Goal: Information Seeking & Learning: Learn about a topic

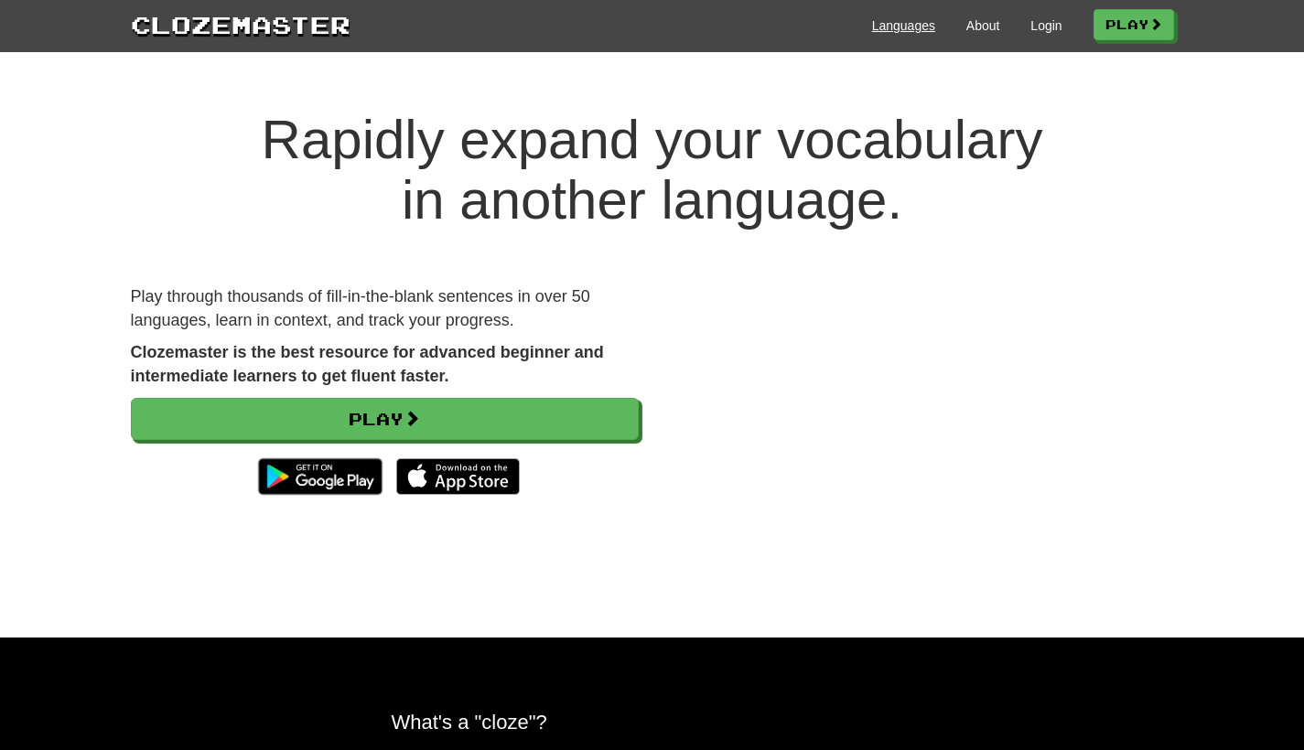
click at [904, 29] on link "Languages" at bounding box center [903, 25] width 63 height 18
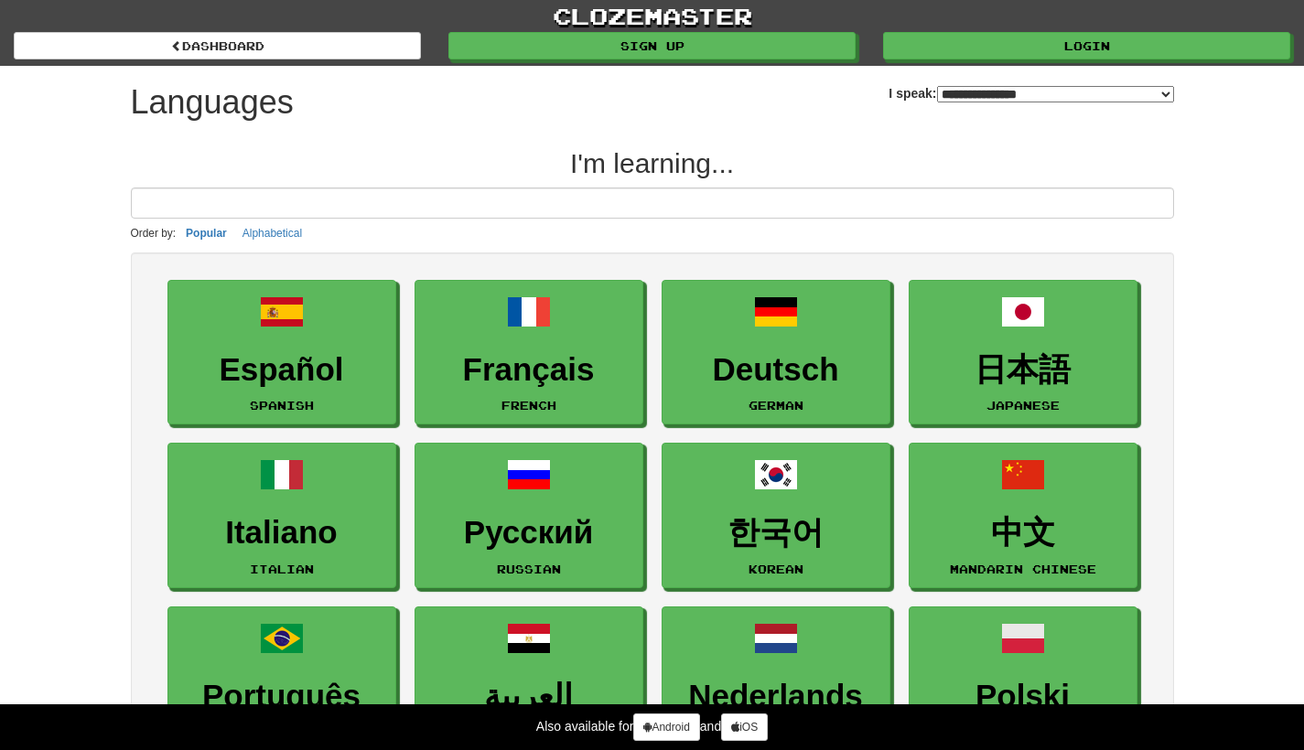
select select "*******"
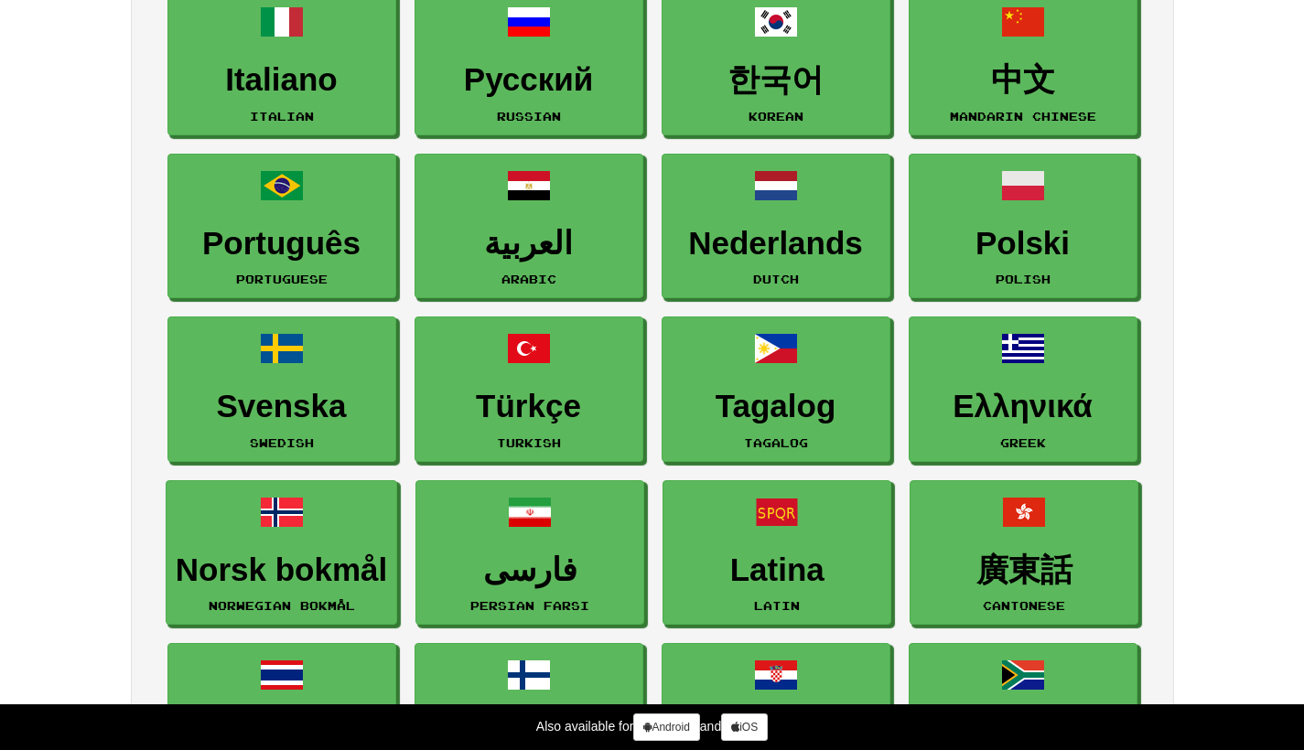
scroll to position [295, 0]
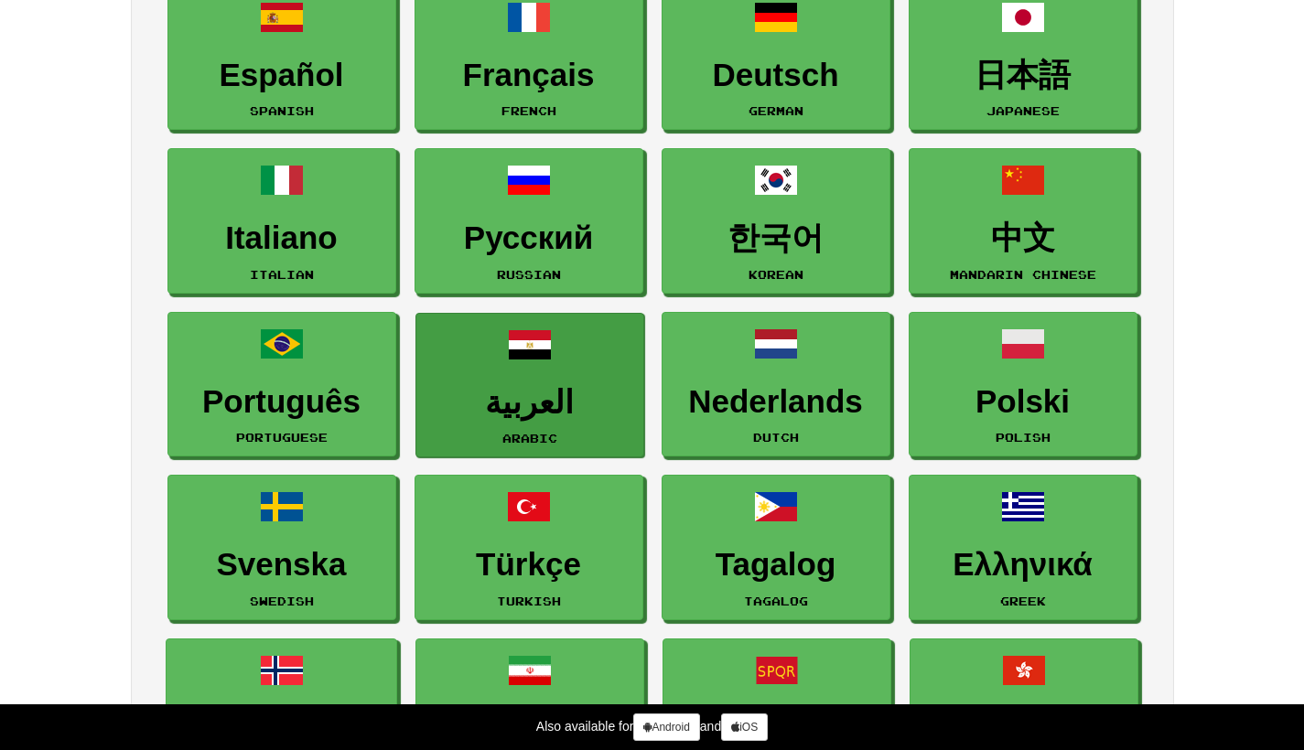
click at [556, 405] on h3 "العربية" at bounding box center [530, 403] width 209 height 36
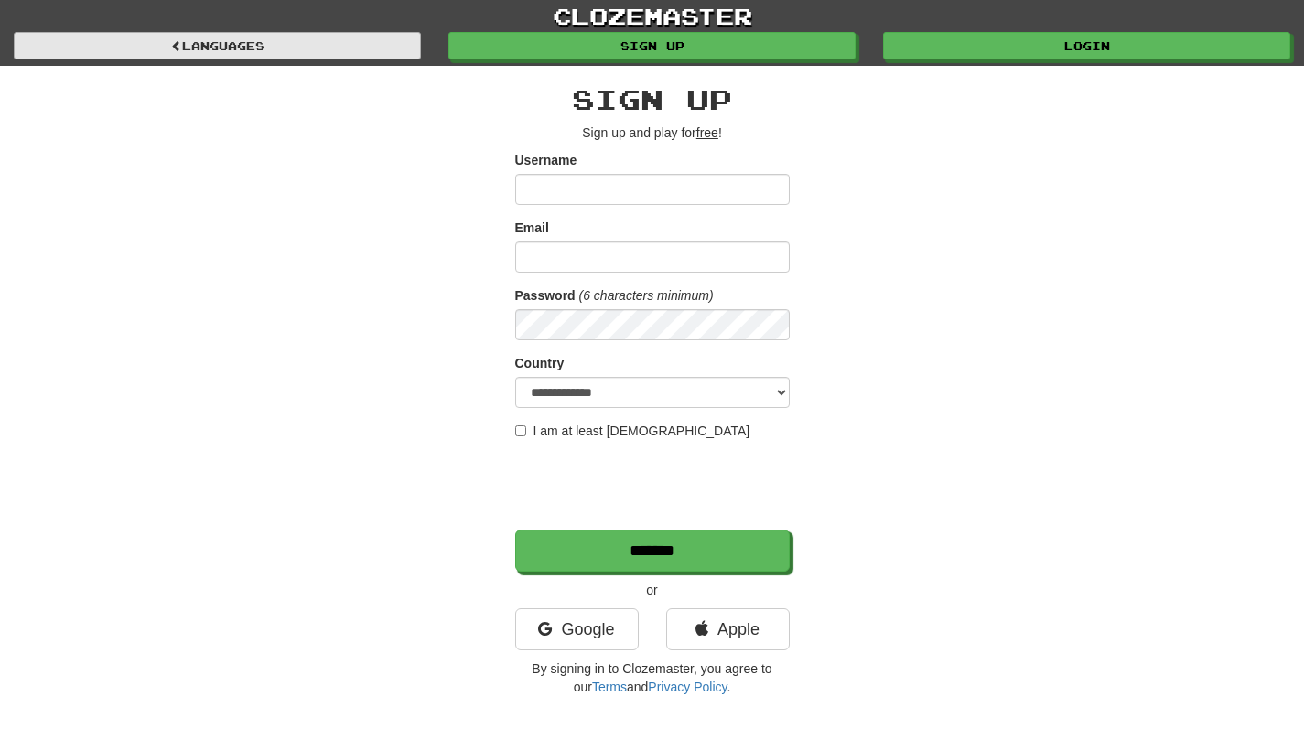
click at [346, 46] on link "Languages" at bounding box center [217, 45] width 407 height 27
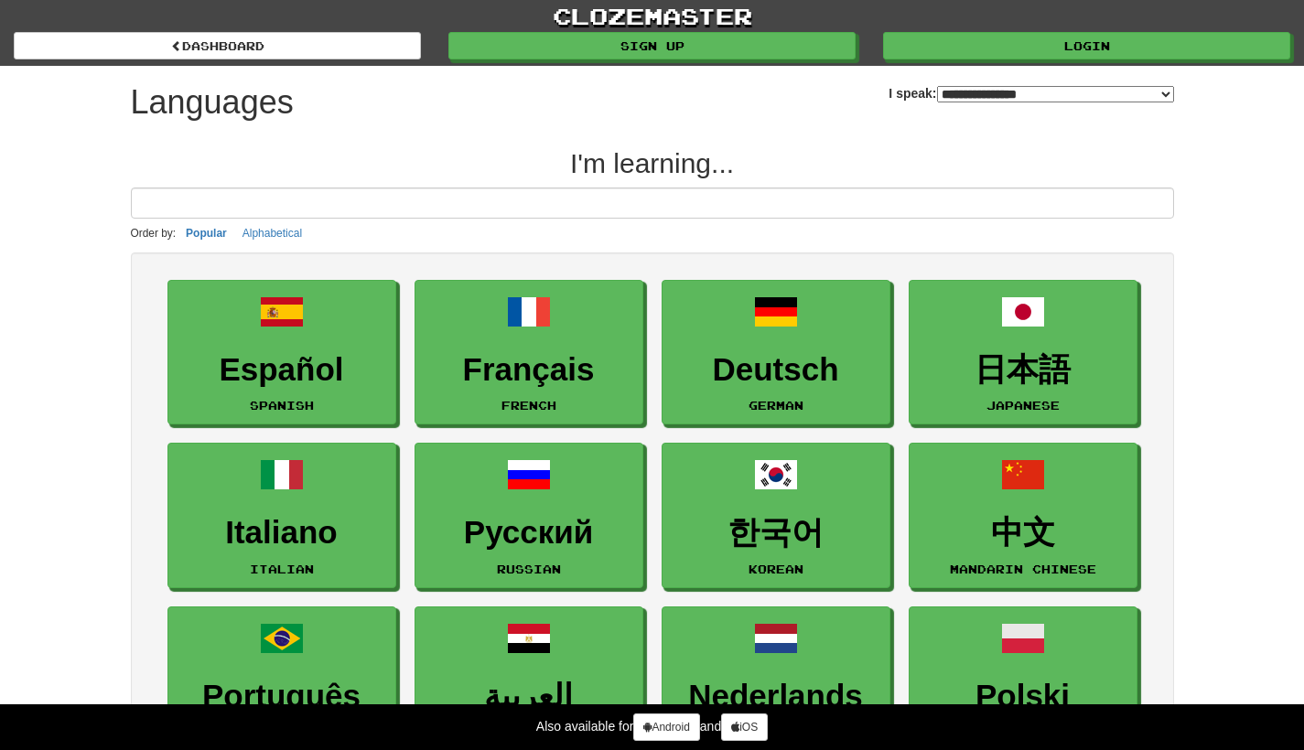
select select "*******"
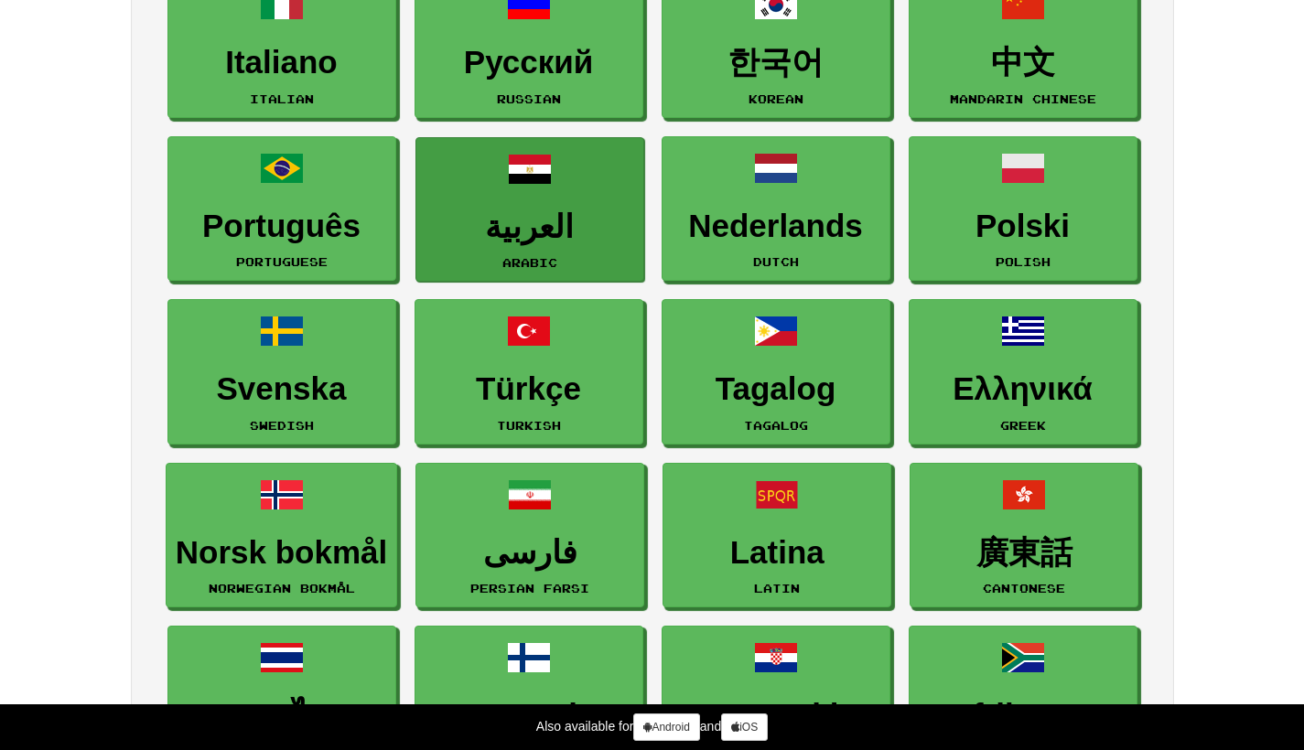
scroll to position [286, 0]
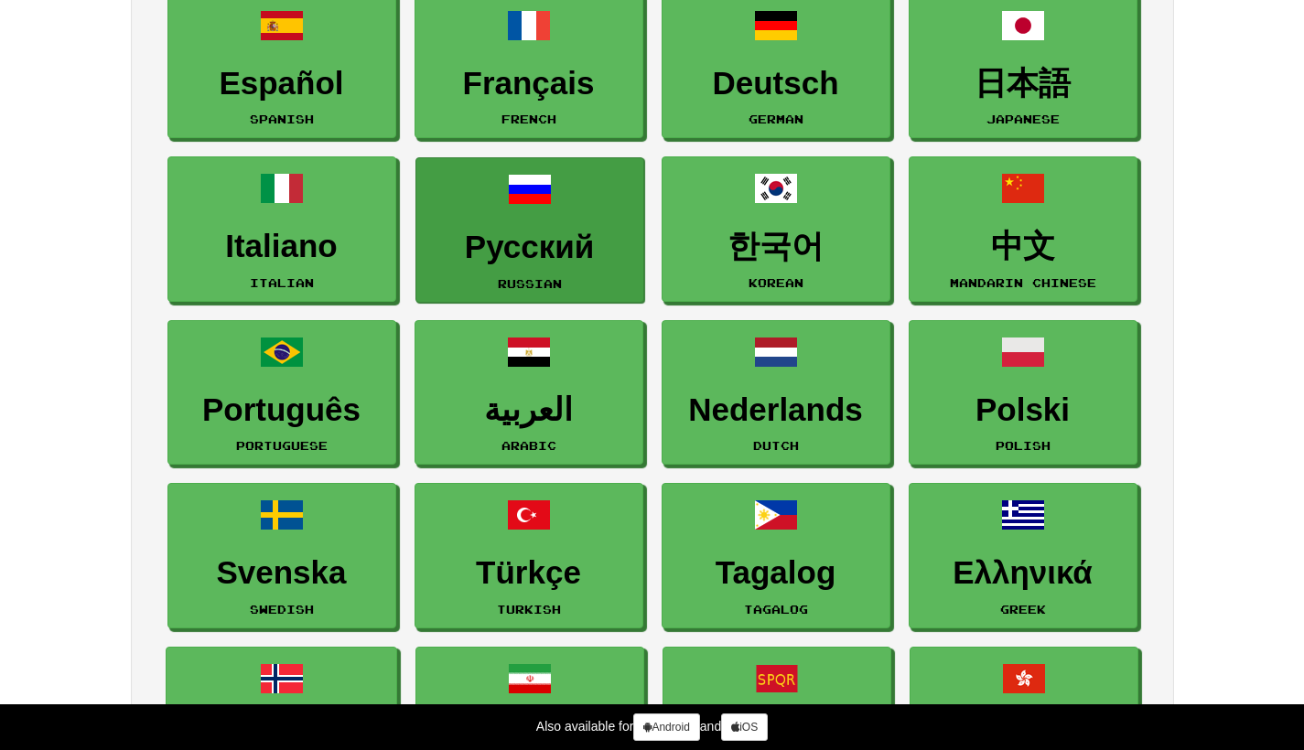
click at [572, 265] on h3 "Русский" at bounding box center [530, 248] width 209 height 36
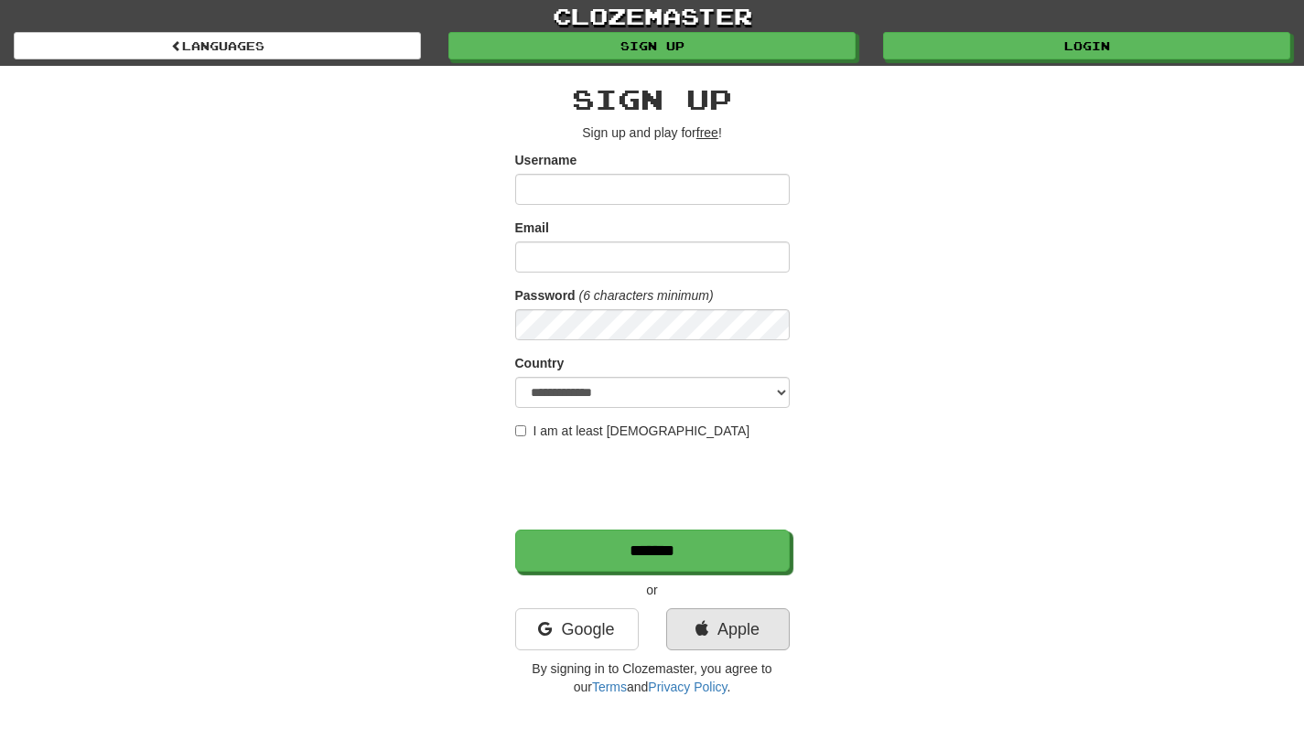
click at [728, 631] on link "Apple" at bounding box center [728, 630] width 124 height 42
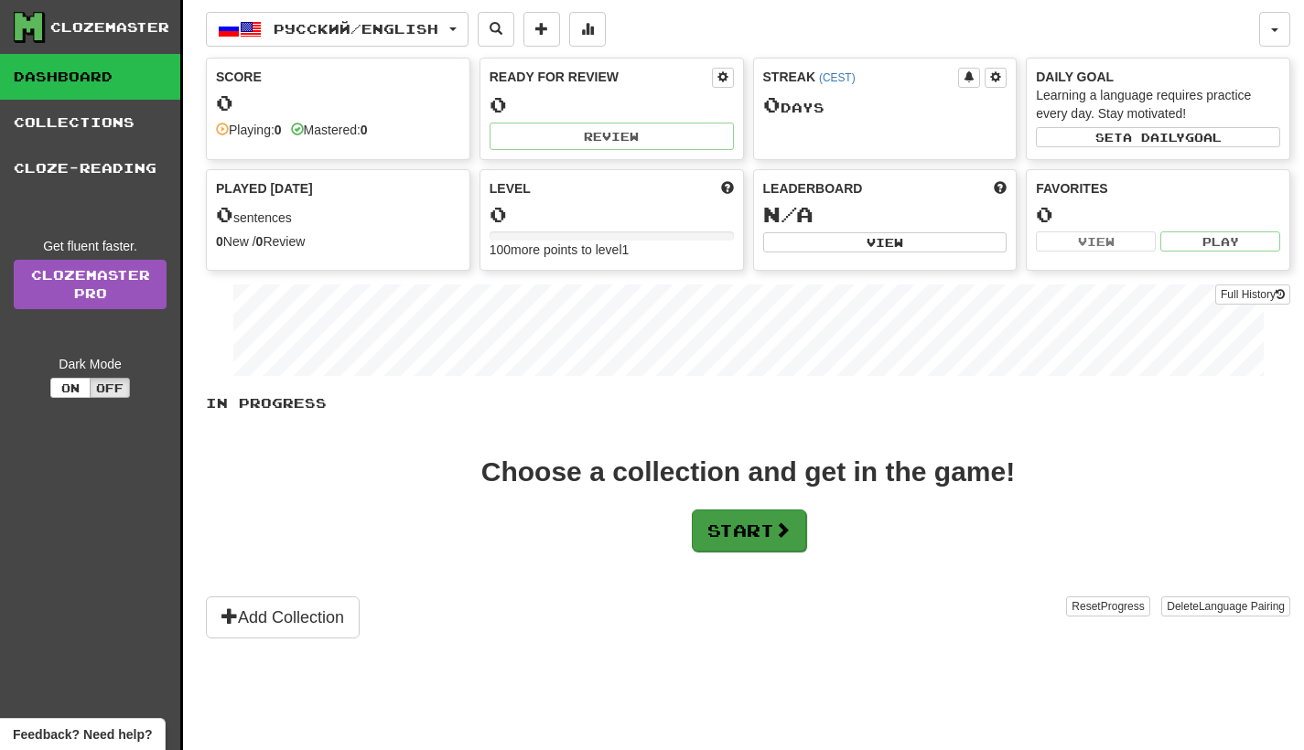
click at [733, 523] on button "Start" at bounding box center [749, 531] width 114 height 42
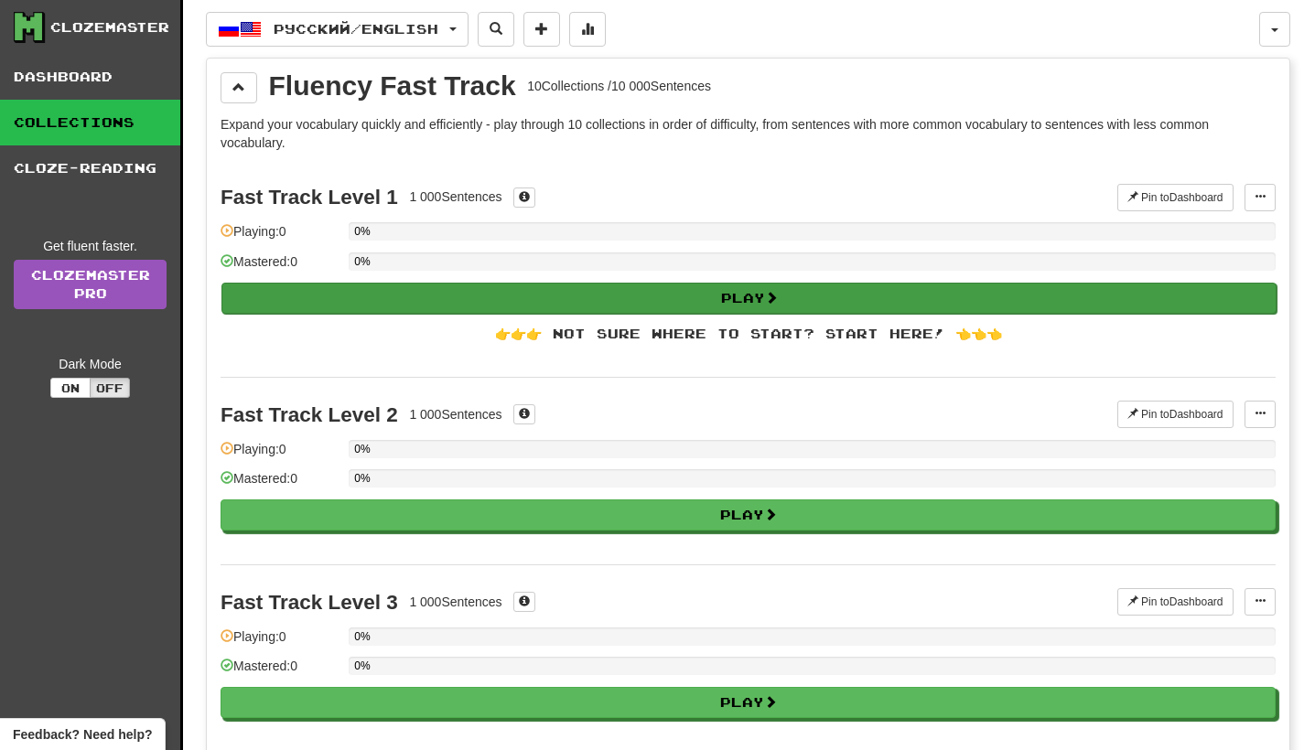
click at [773, 298] on span at bounding box center [771, 297] width 13 height 13
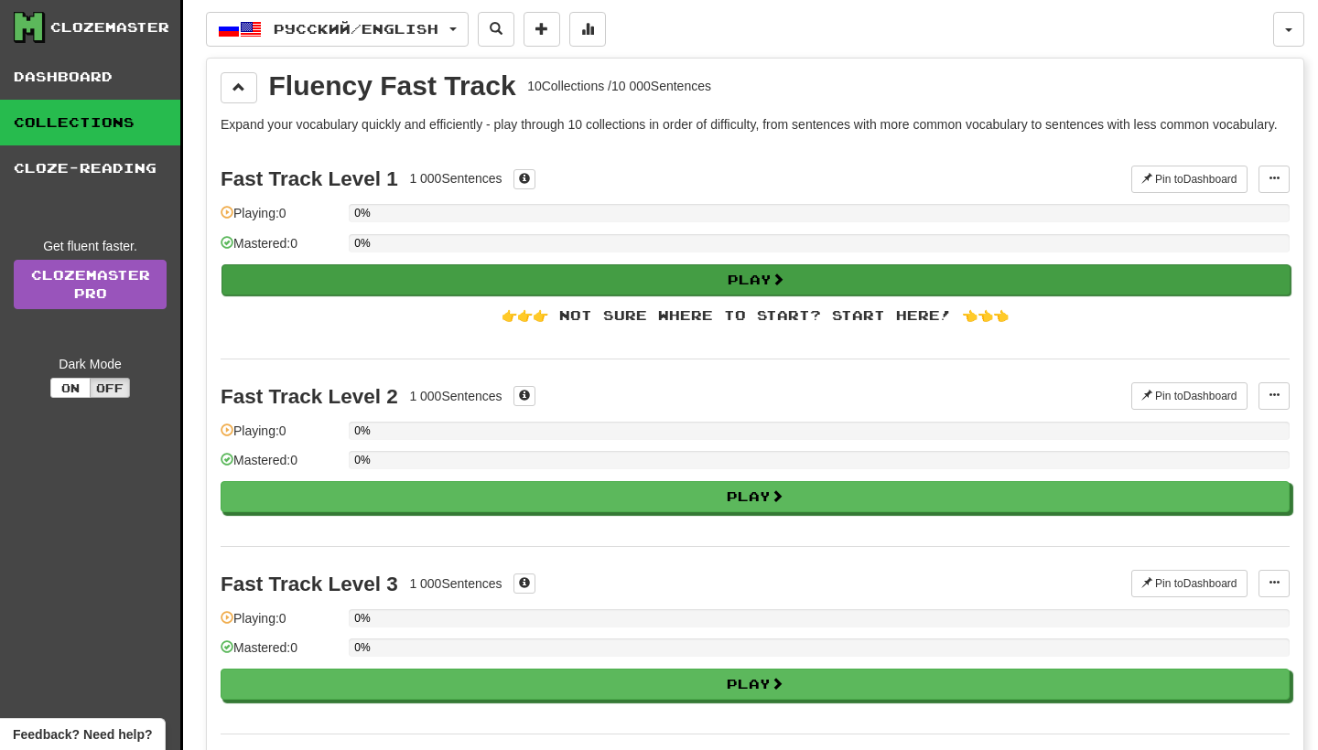
select select "**"
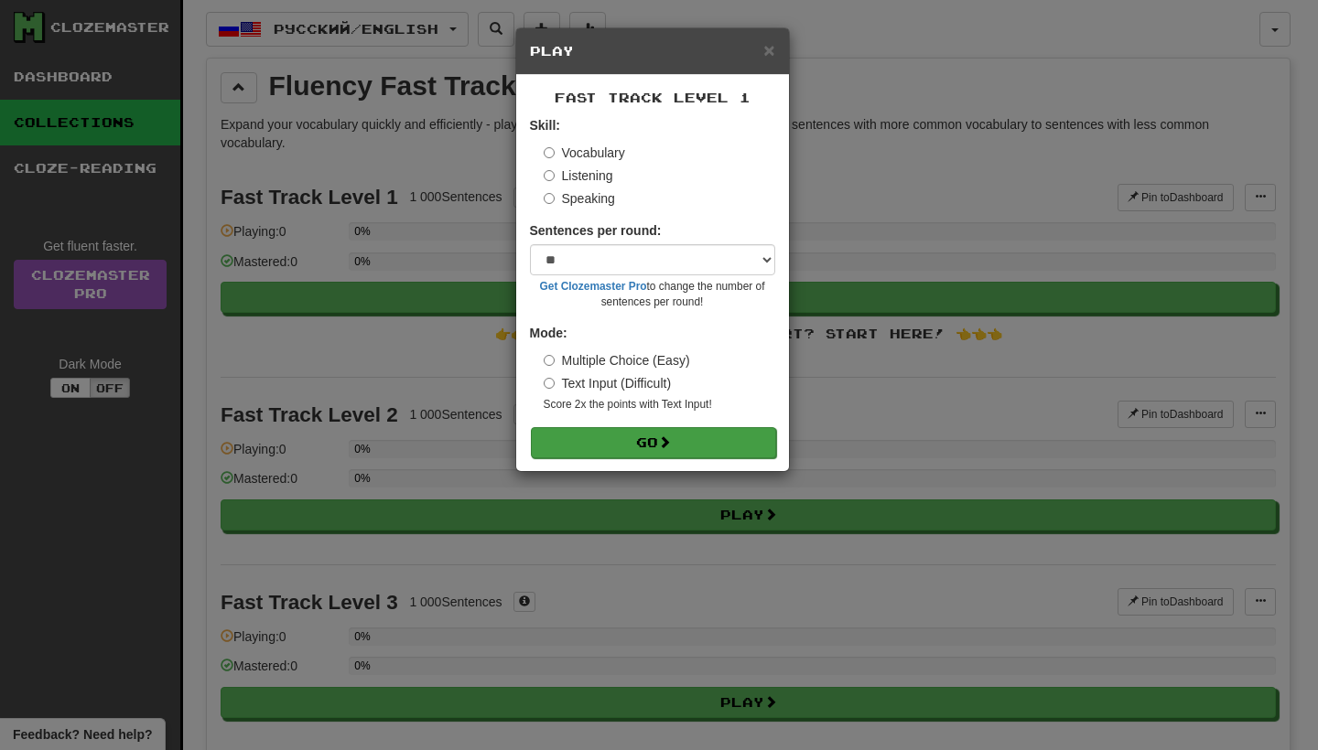
click at [687, 434] on button "Go" at bounding box center [653, 442] width 245 height 31
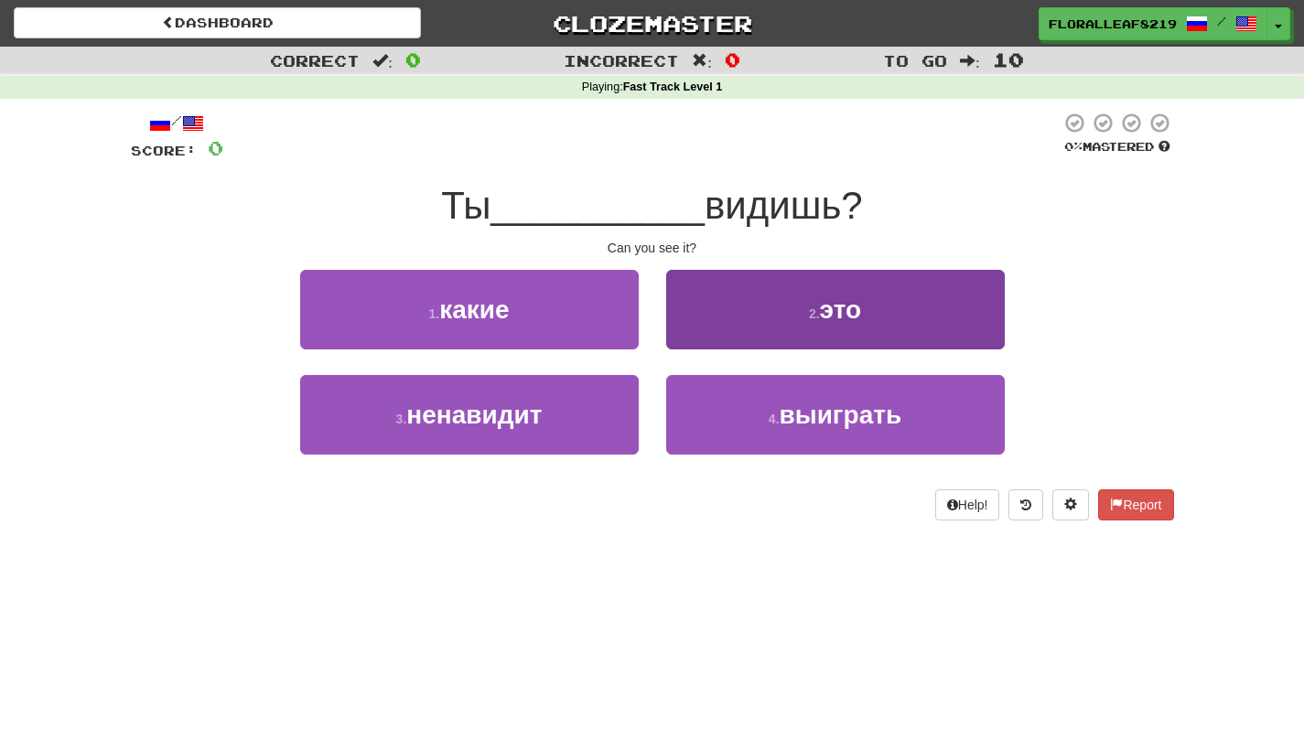
click at [785, 317] on button "2 . это" at bounding box center [835, 310] width 339 height 80
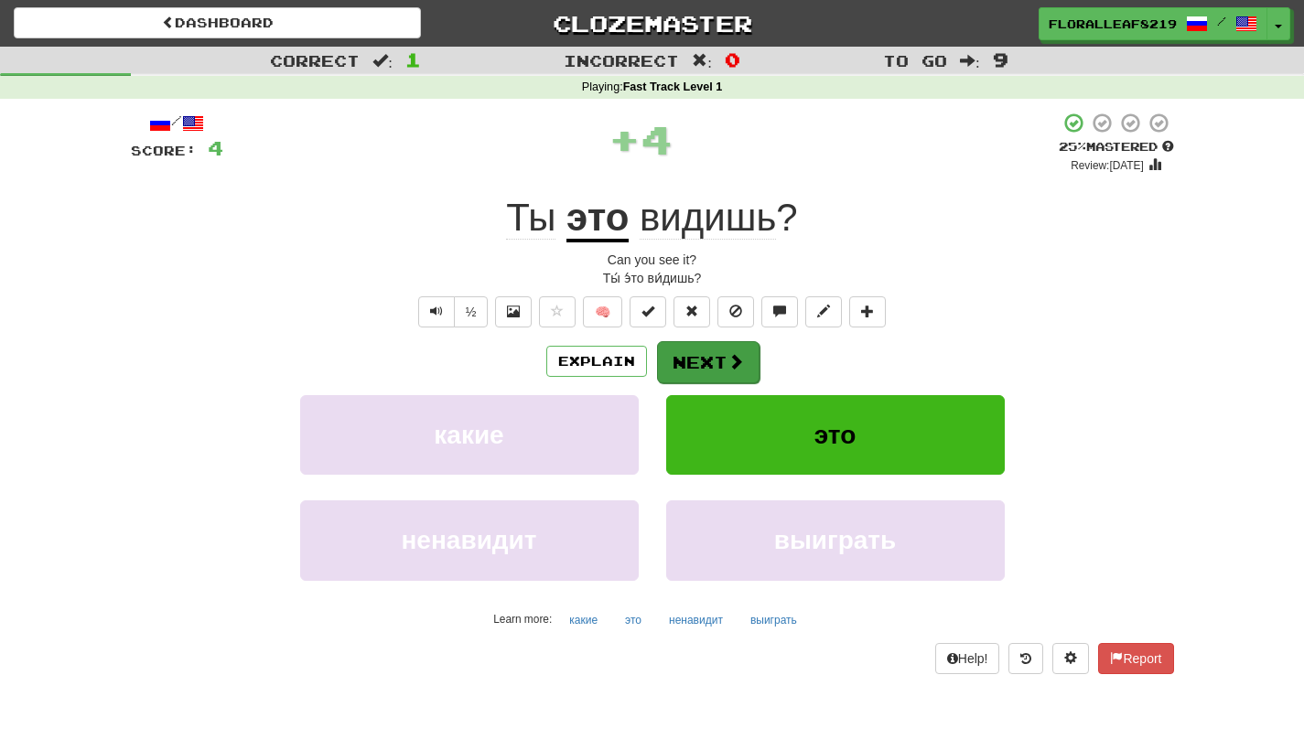
click at [723, 363] on button "Next" at bounding box center [708, 362] width 102 height 42
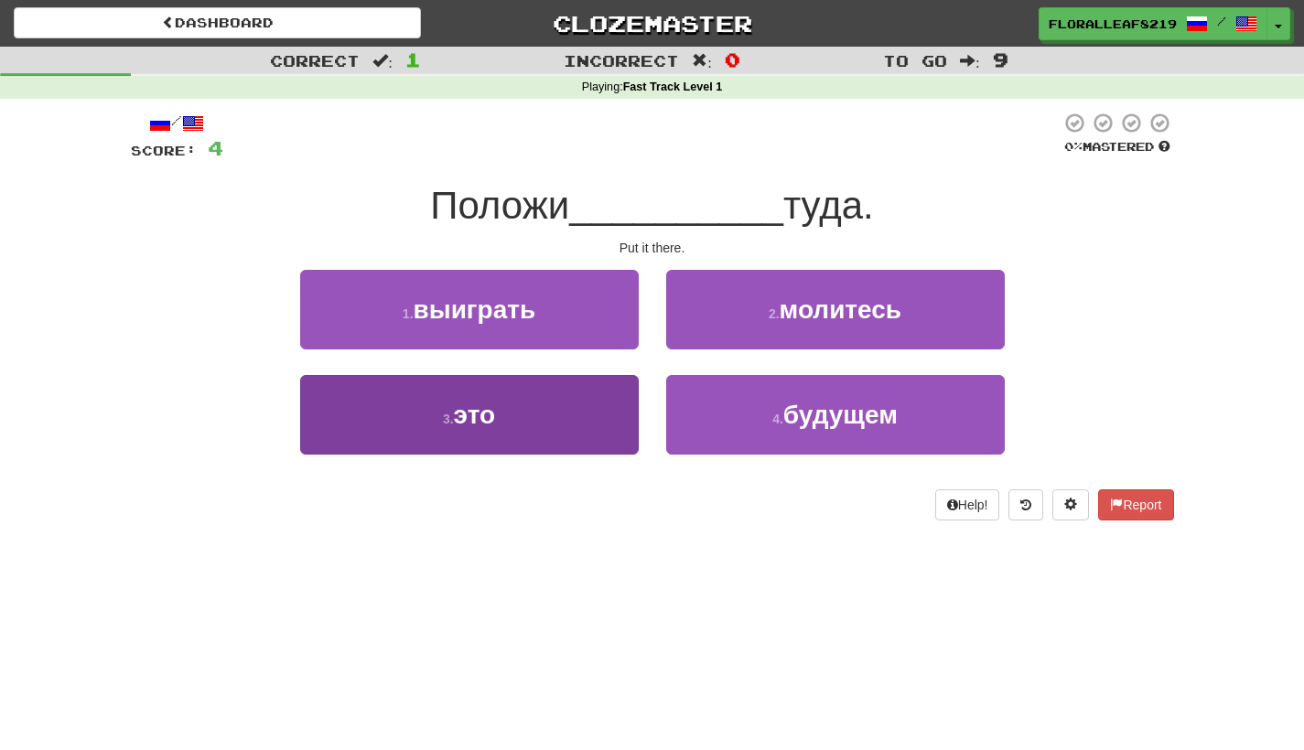
click at [609, 405] on button "3 . это" at bounding box center [469, 415] width 339 height 80
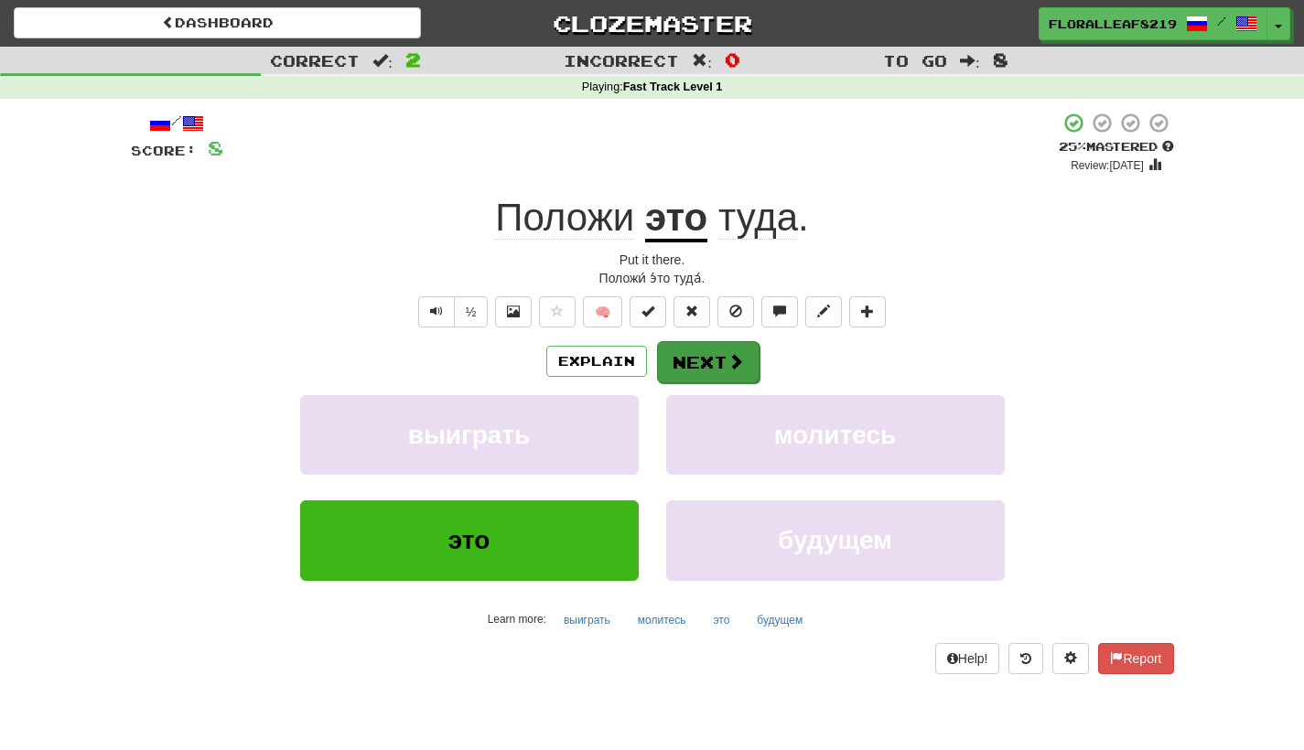
click at [731, 355] on span at bounding box center [736, 361] width 16 height 16
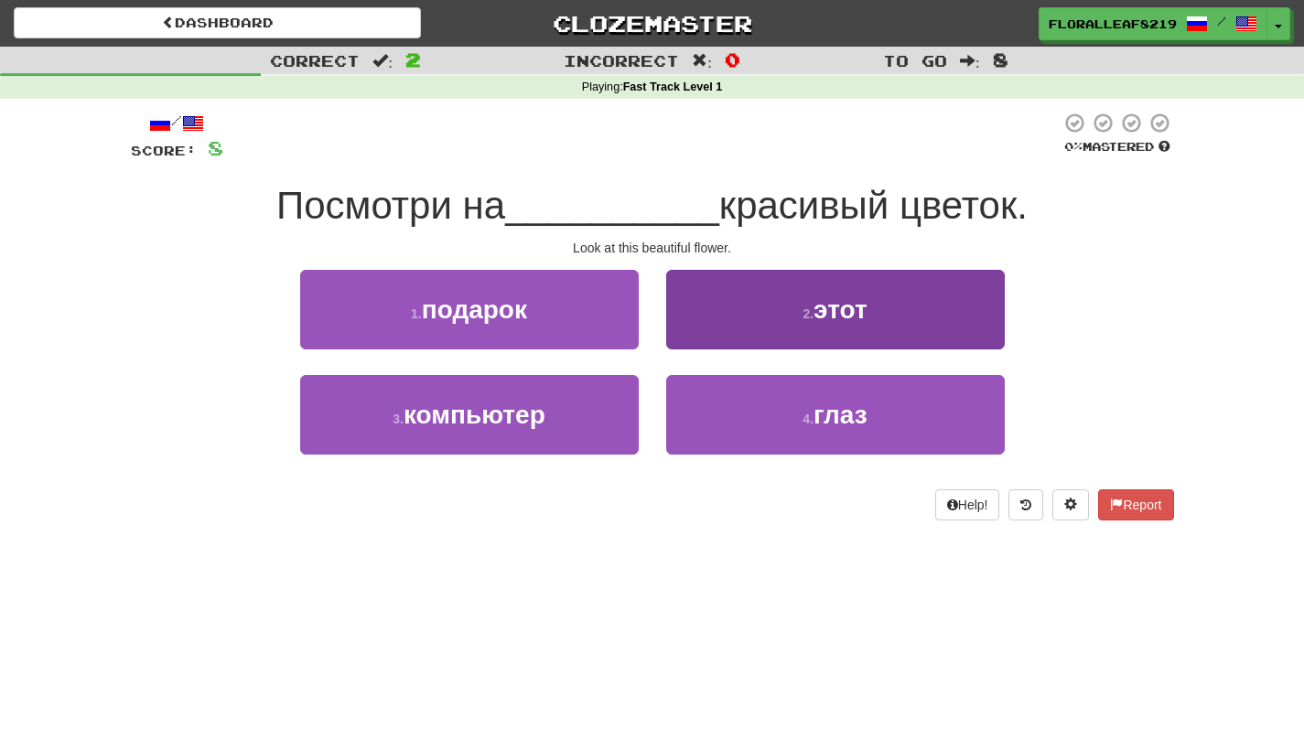
click at [884, 306] on button "2 . этот" at bounding box center [835, 310] width 339 height 80
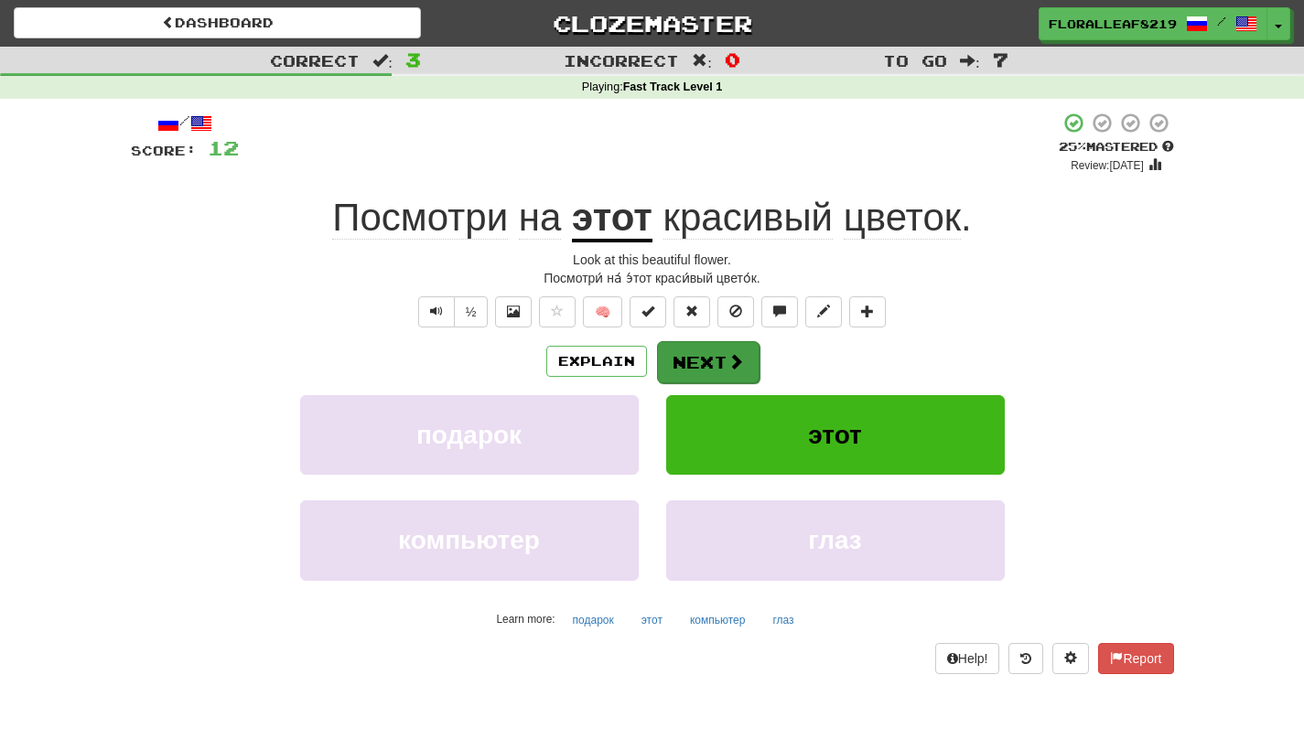
click at [711, 363] on button "Next" at bounding box center [708, 362] width 102 height 42
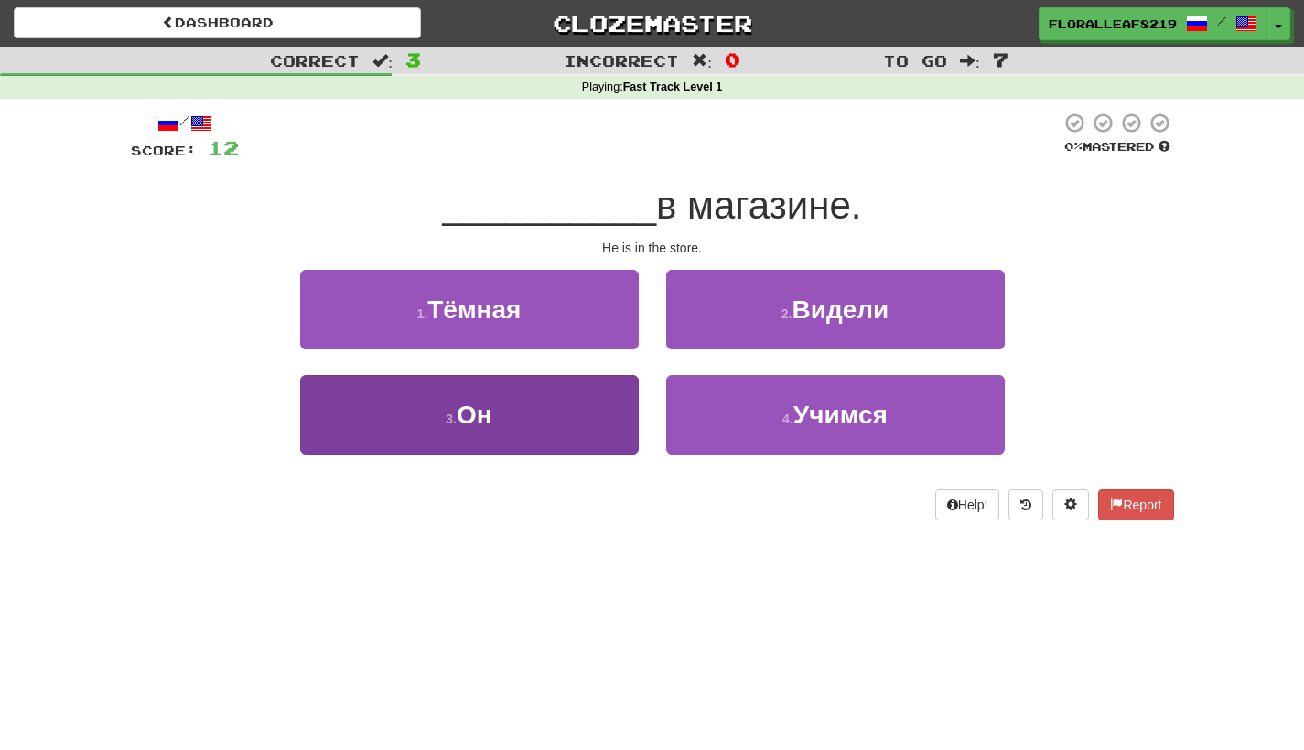
click at [549, 408] on button "3 . Он" at bounding box center [469, 415] width 339 height 80
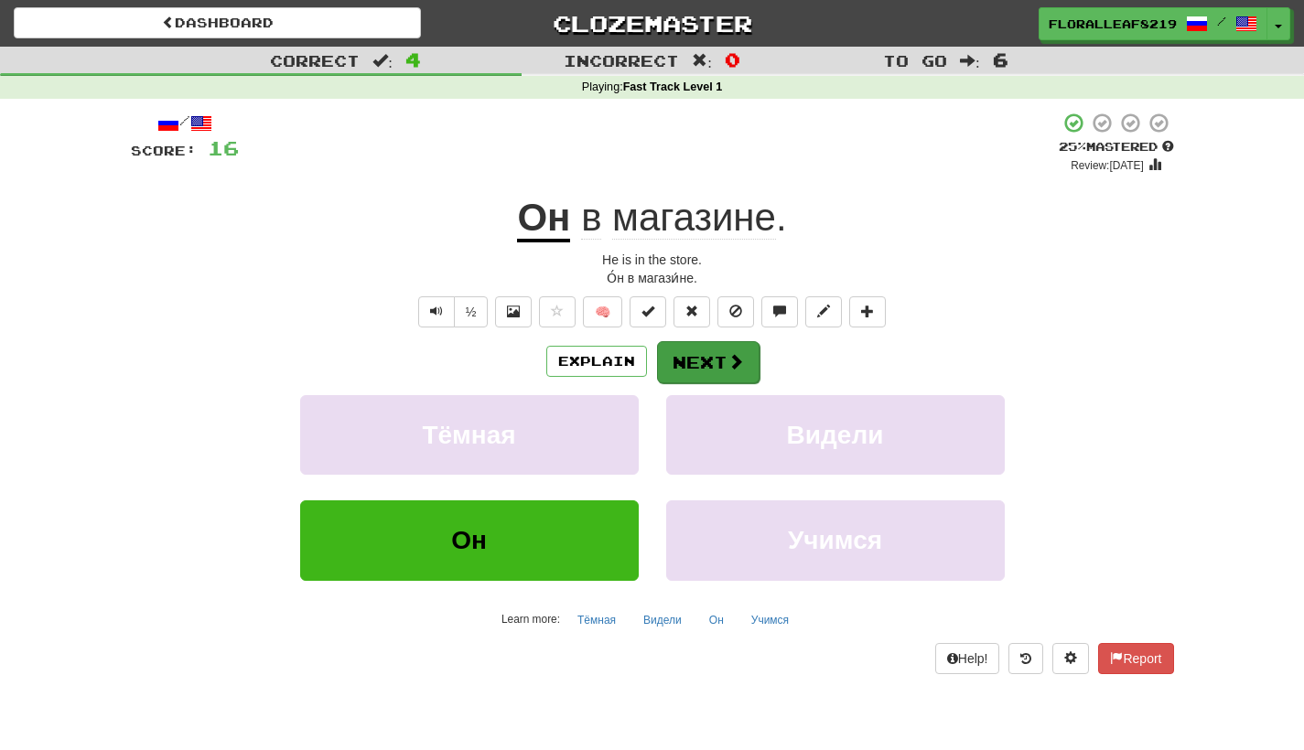
click at [720, 367] on button "Next" at bounding box center [708, 362] width 102 height 42
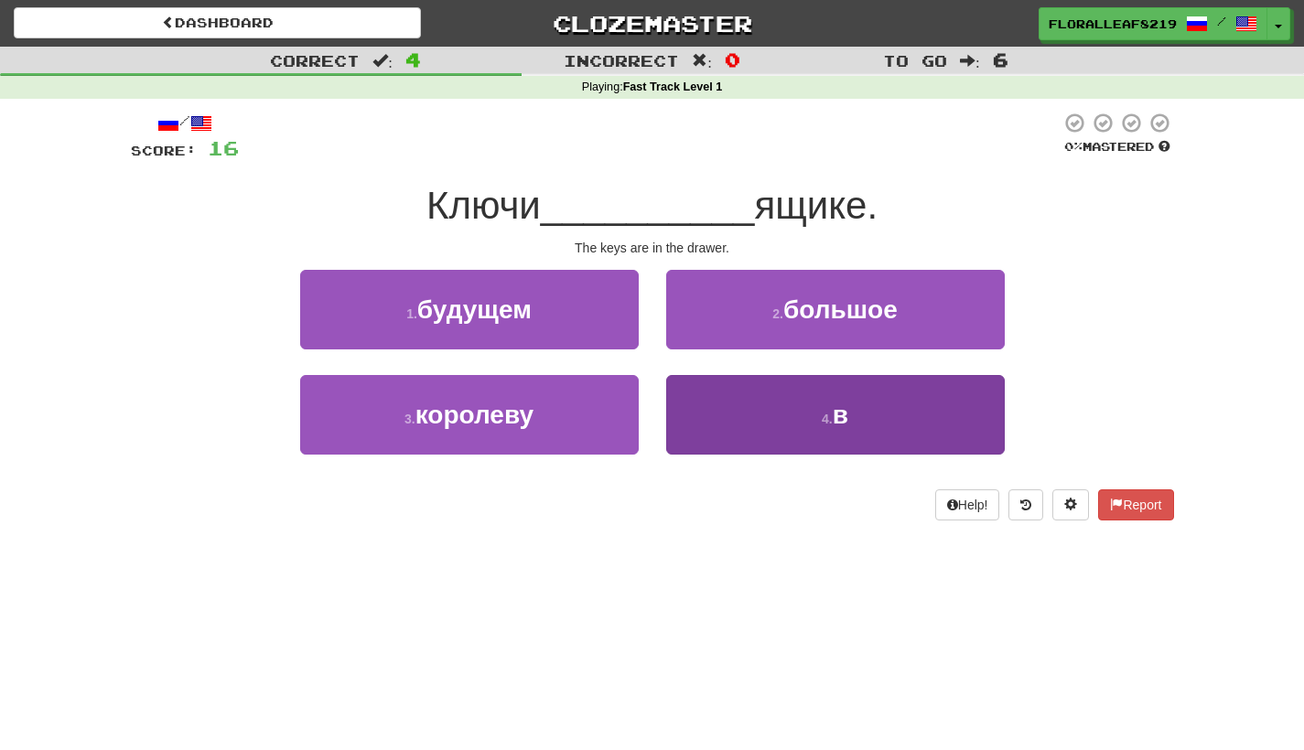
click at [698, 404] on button "4 . в" at bounding box center [835, 415] width 339 height 80
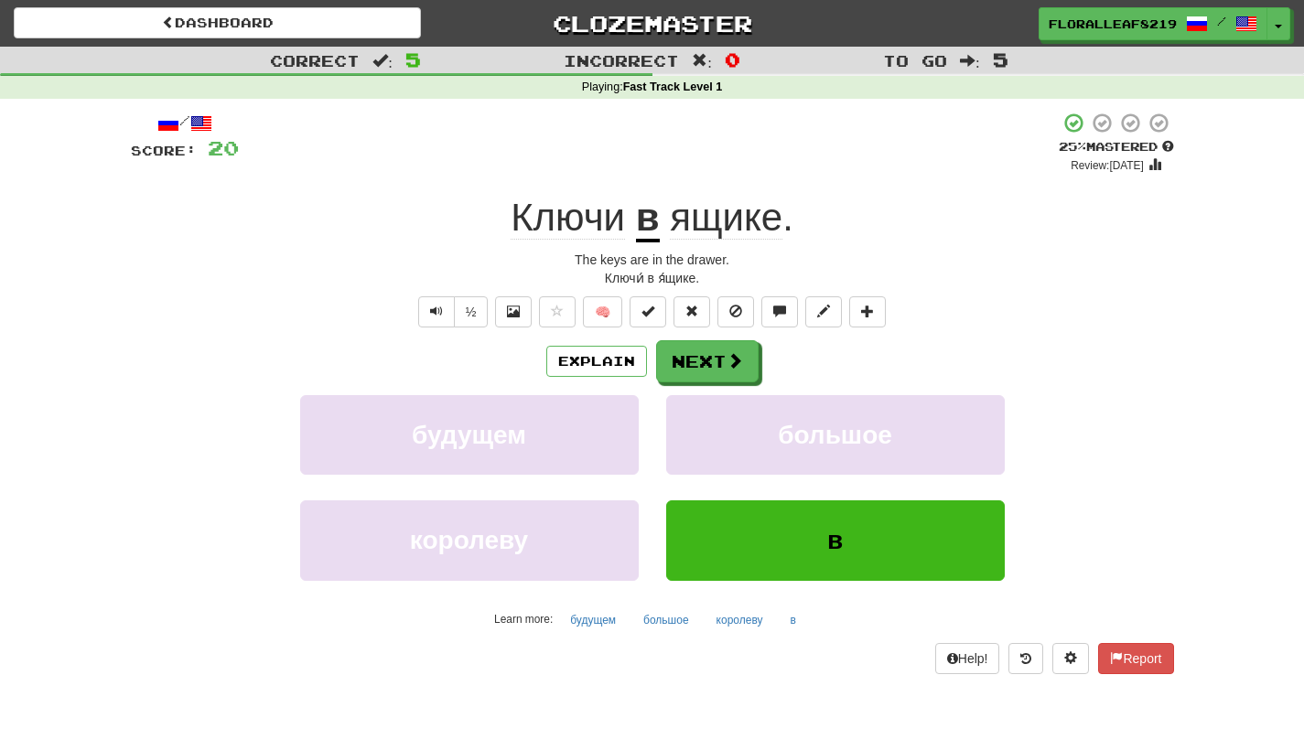
click at [734, 227] on span "ящике" at bounding box center [726, 218] width 113 height 44
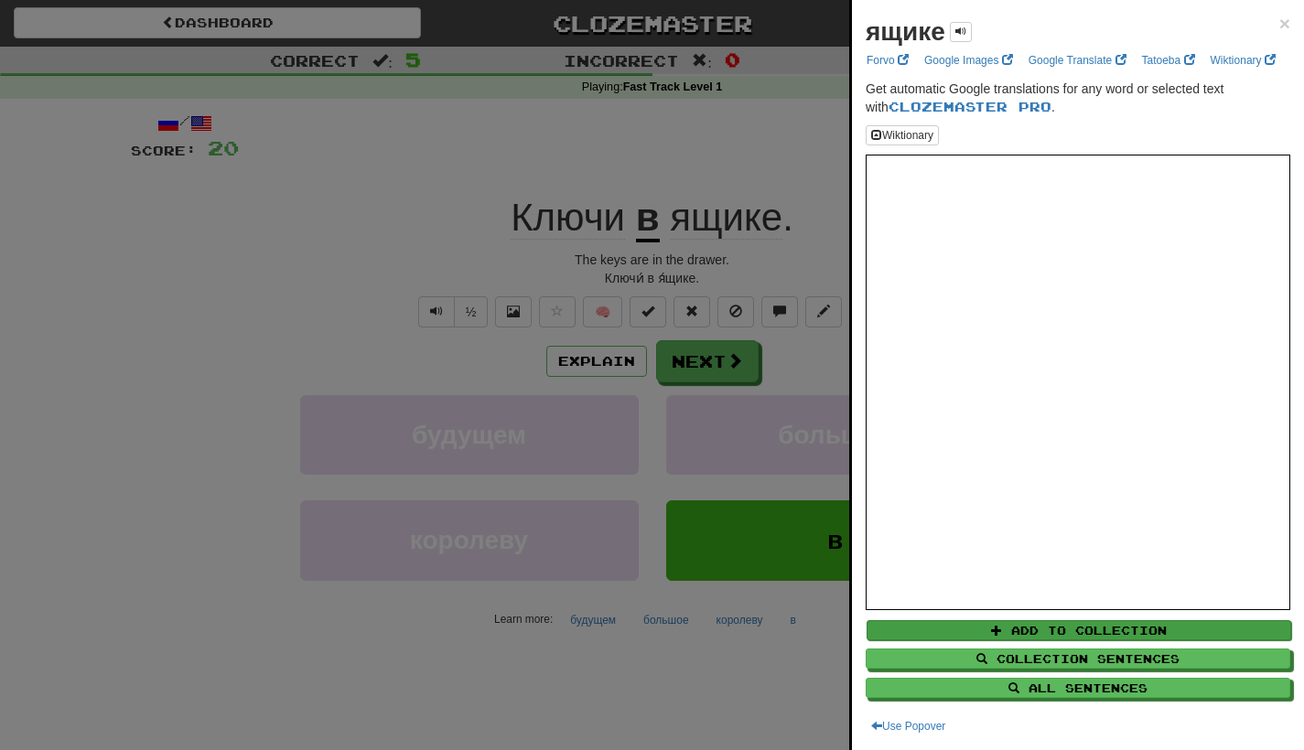
click at [1080, 627] on button "Add to Collection" at bounding box center [1079, 630] width 425 height 20
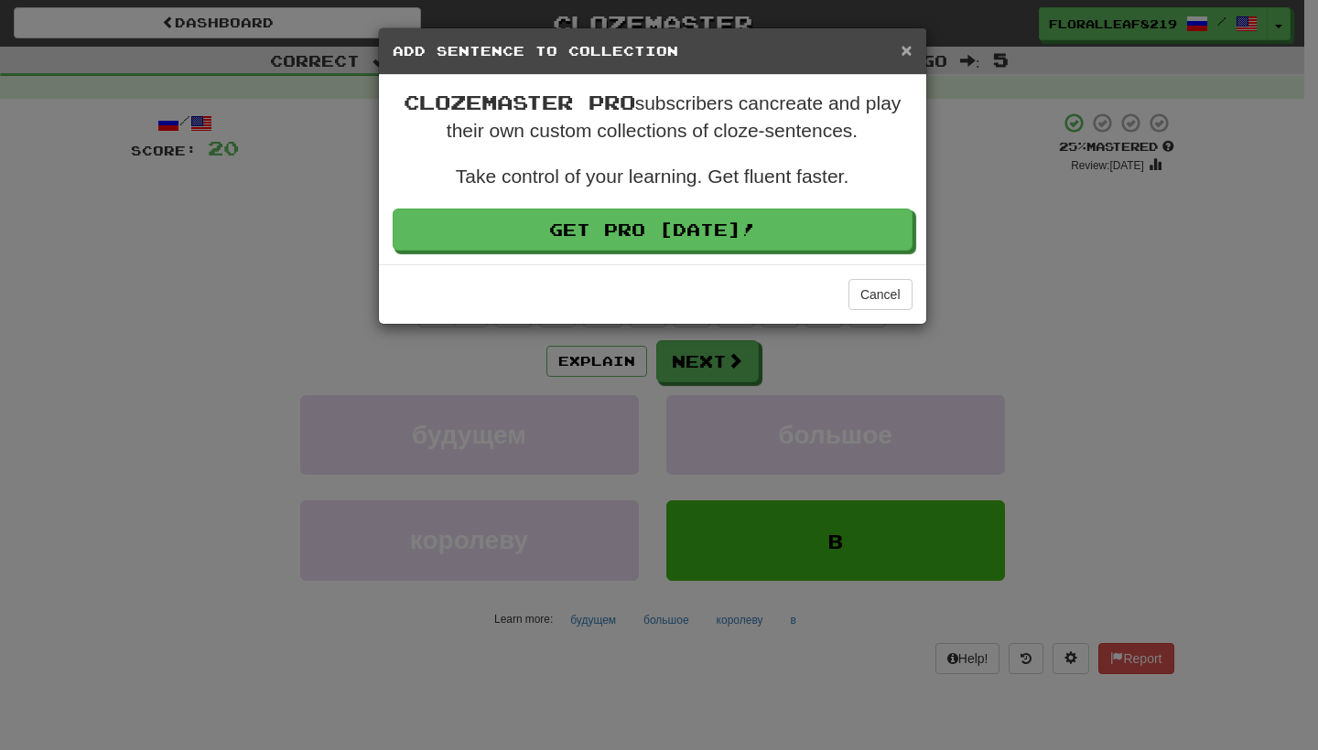
click at [904, 55] on span "×" at bounding box center [906, 49] width 11 height 21
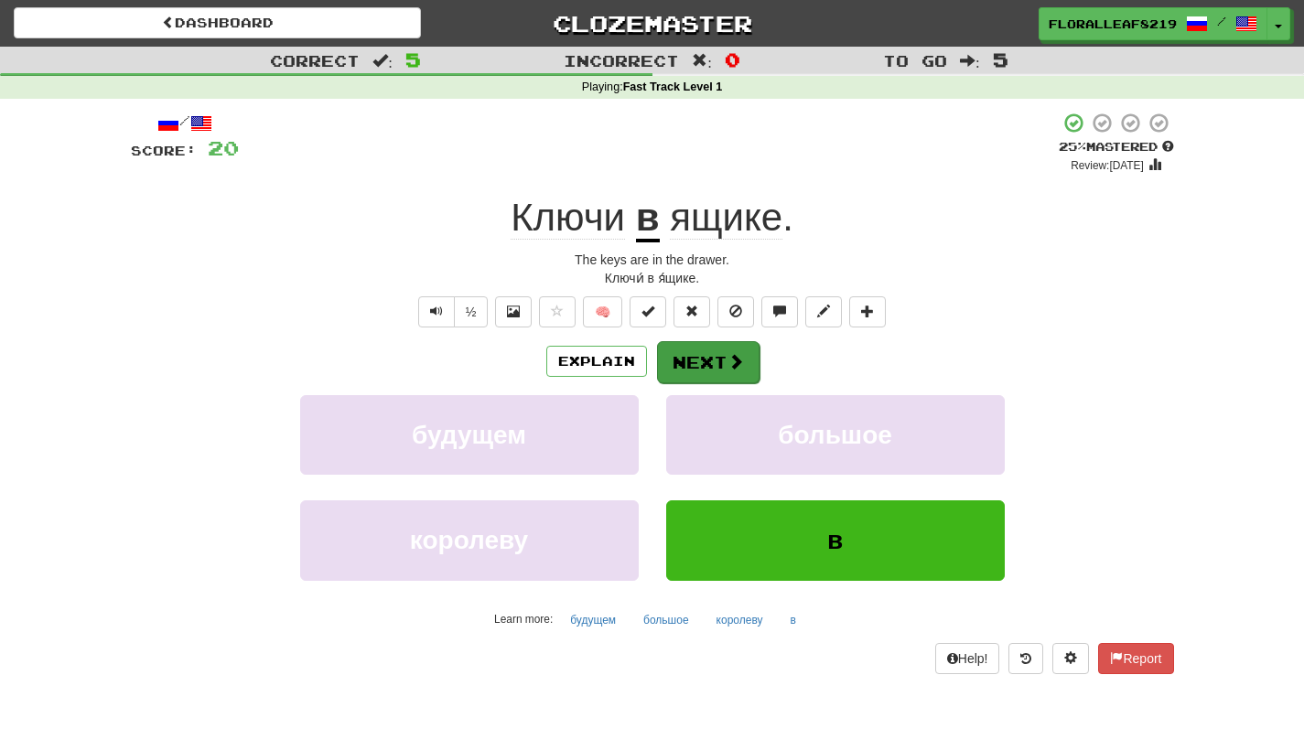
click at [735, 358] on span at bounding box center [736, 361] width 16 height 16
